Goal: Obtain resource: Download file/media

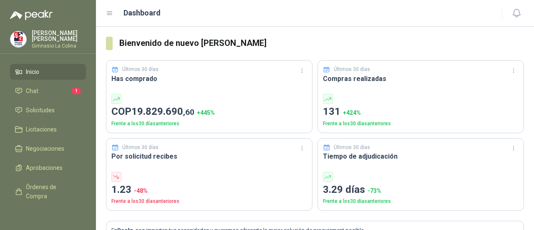
scroll to position [83, 0]
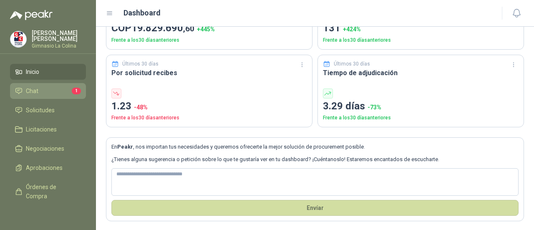
click at [30, 87] on span "Chat" at bounding box center [32, 90] width 13 height 9
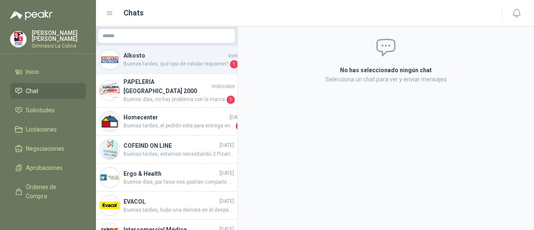
click at [165, 65] on span "Buenas tardes, qué tipo de celular requieren?" at bounding box center [175, 64] width 105 height 8
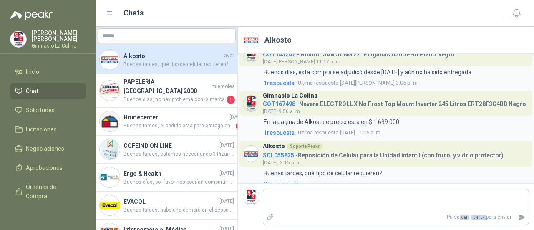
scroll to position [27, 0]
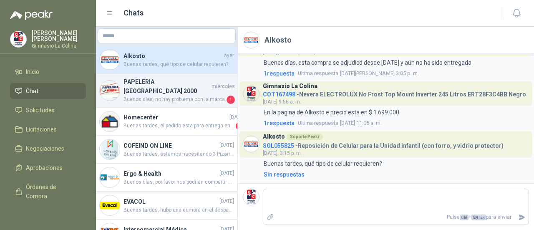
click at [156, 95] on span "Buenos días, no hay problema con la marca" at bounding box center [173, 99] width 101 height 8
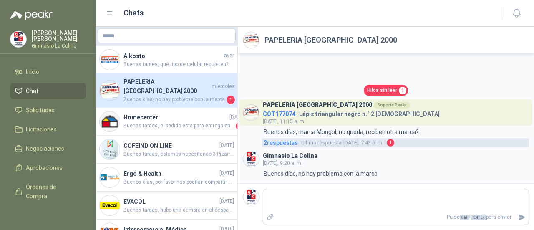
click at [327, 141] on span "Ultima respuesta" at bounding box center [321, 142] width 40 height 8
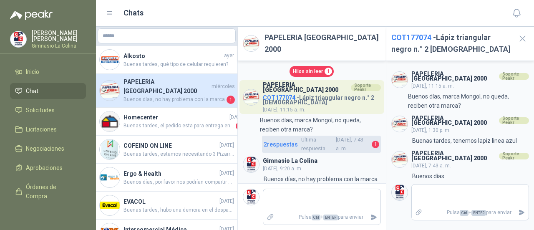
click at [274, 141] on span "2 respuesta s" at bounding box center [281, 144] width 34 height 9
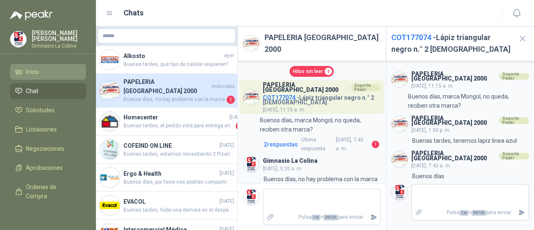
click at [30, 68] on span "Inicio" at bounding box center [32, 71] width 13 height 9
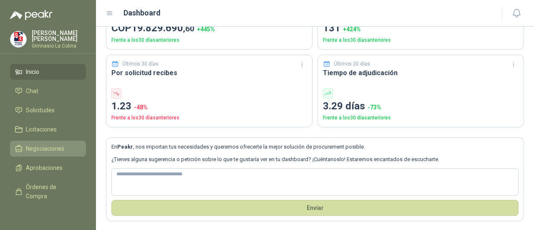
click at [45, 149] on span "Negociaciones" at bounding box center [45, 148] width 38 height 9
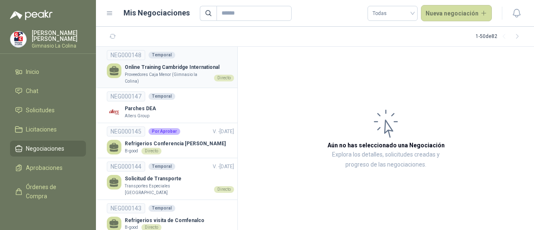
click at [153, 70] on p "Online Training Cambridge International" at bounding box center [179, 67] width 109 height 8
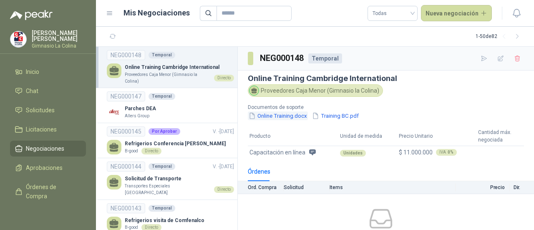
click at [277, 116] on button "Online Training.docx" at bounding box center [278, 115] width 60 height 9
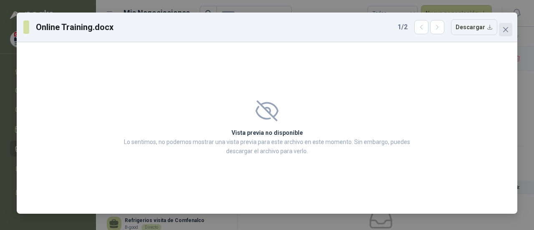
click at [504, 30] on icon "close" at bounding box center [505, 29] width 7 height 7
